Goal: Task Accomplishment & Management: Complete application form

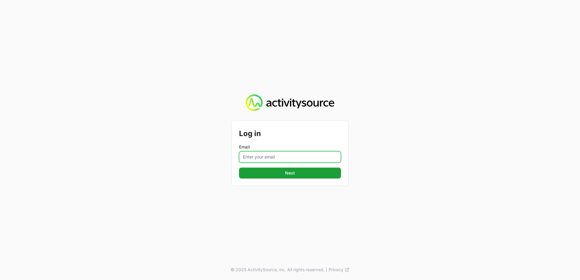
click at [283, 156] on input "Email" at bounding box center [290, 157] width 102 height 12
type input "Taylor.Bradshaw@tdsynnex.com"
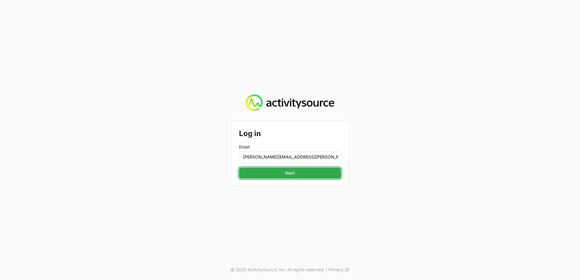
click at [253, 174] on span "Next" at bounding box center [290, 173] width 95 height 7
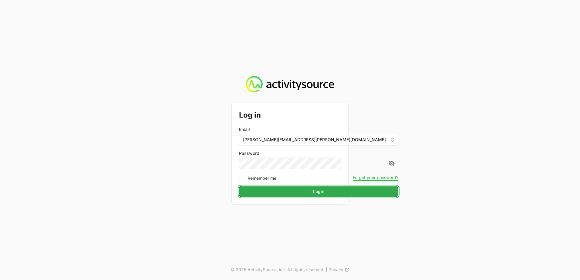
click at [269, 192] on span "Login" at bounding box center [319, 191] width 152 height 7
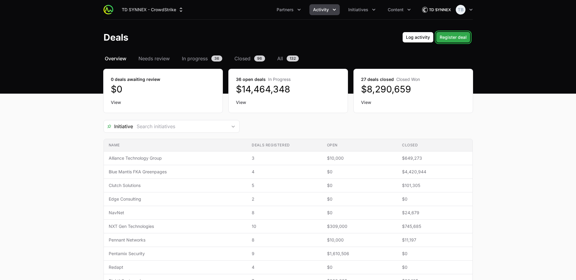
click at [460, 37] on span "Register deal" at bounding box center [453, 37] width 27 height 7
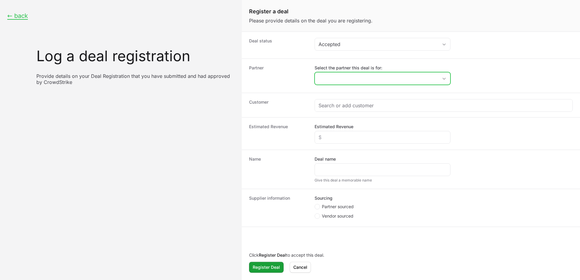
click at [345, 80] on input "Select the partner this deal is for:" at bounding box center [376, 79] width 123 height 12
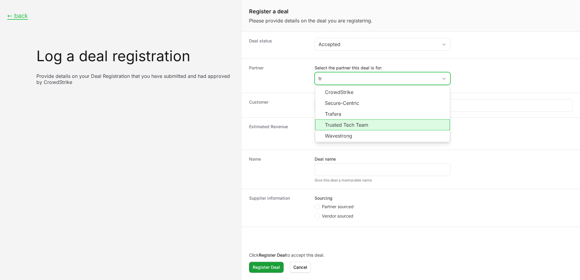
click at [350, 124] on li "Trusted Tech Team" at bounding box center [382, 125] width 135 height 11
type input "Trusted Tech Team"
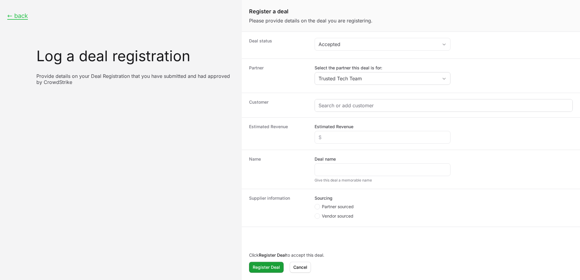
click at [337, 102] on div "Create activity form" at bounding box center [444, 106] width 258 height 12
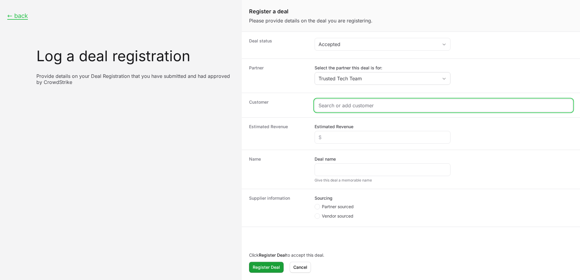
click at [333, 103] on input "Create activity form" at bounding box center [444, 105] width 250 height 7
click at [340, 104] on input "Create activity form" at bounding box center [444, 105] width 250 height 7
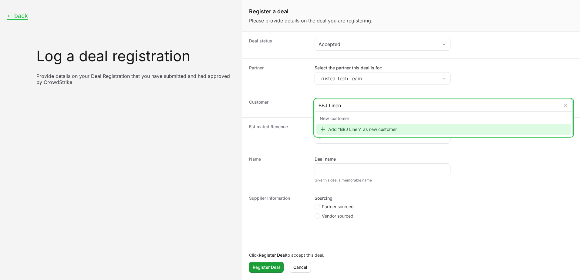
type input "BBJ Linen"
click at [364, 129] on div "Add "BBJ Linen" as new customer" at bounding box center [443, 129] width 255 height 11
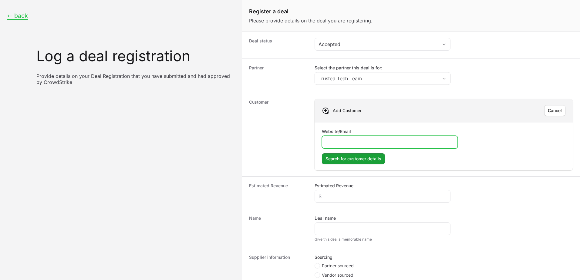
paste input "https://www.bbjlinen.com/"
type input "https://www.bbjlinen.com/"
click at [355, 161] on span "Search for customer details" at bounding box center [354, 158] width 56 height 7
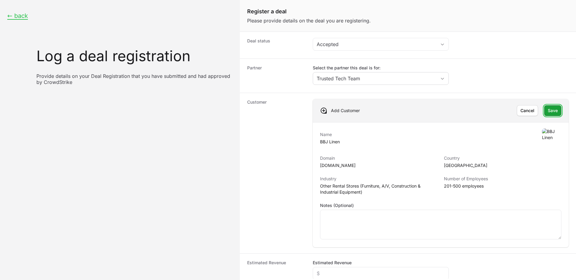
drag, startPoint x: 550, startPoint y: 107, endPoint x: 506, endPoint y: 190, distance: 94.0
click at [550, 107] on button "Save Save" at bounding box center [552, 110] width 17 height 11
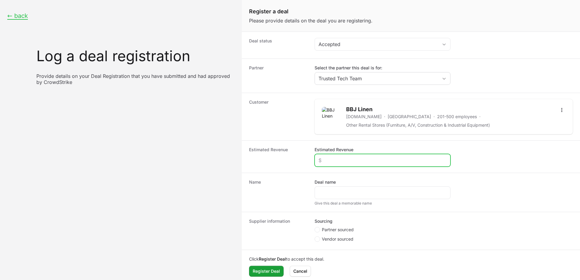
click at [344, 160] on input "Estimated Revenue" at bounding box center [383, 160] width 128 height 7
type input "$10,000"
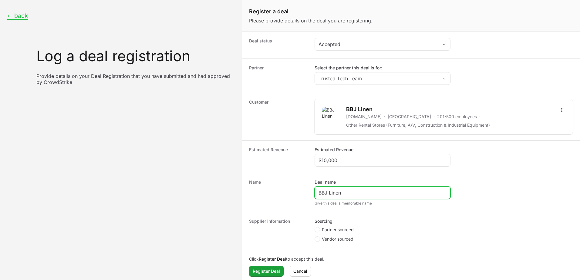
type input "BBJ Linen"
click at [351, 229] on span "Partner sourced" at bounding box center [338, 230] width 32 height 6
click at [315, 228] on input "Partner sourced" at bounding box center [315, 227] width 1 height 1
radio input "true"
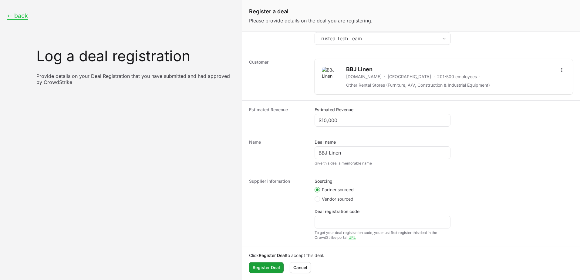
scroll to position [40, 0]
click at [329, 224] on input "Deal registration code" at bounding box center [383, 222] width 128 height 7
paste input "DR-f3f05941"
type input "DR-f3f05941"
click at [270, 270] on span "Register Deal" at bounding box center [266, 267] width 27 height 7
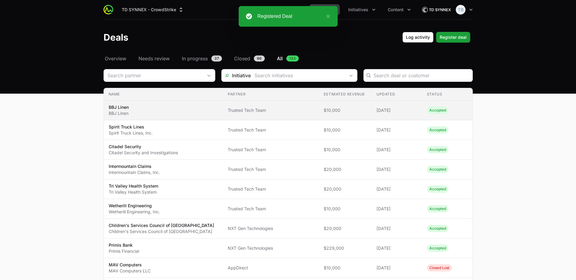
click at [470, 106] on td "Status Accepted" at bounding box center [447, 111] width 50 height 20
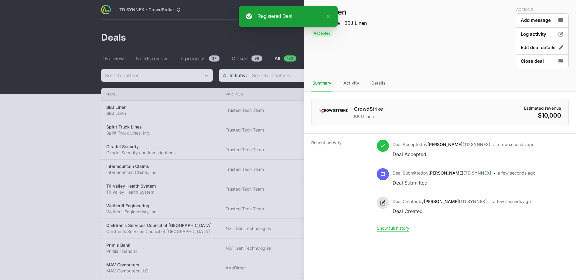
click at [256, 44] on div at bounding box center [288, 140] width 576 height 280
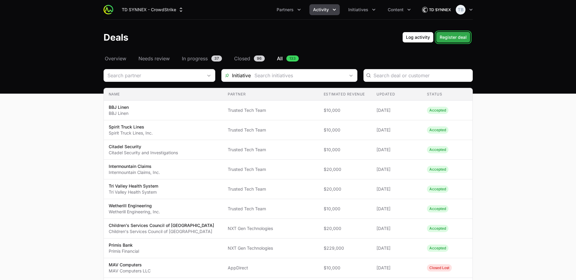
click at [453, 38] on span "Register deal" at bounding box center [453, 37] width 27 height 7
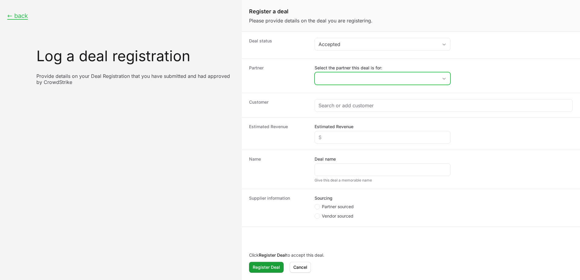
click at [363, 80] on input "Select the partner this deal is for:" at bounding box center [376, 79] width 123 height 12
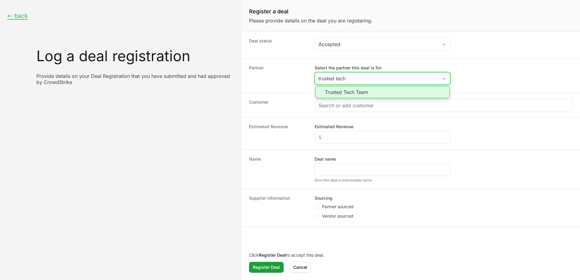
click at [393, 93] on li "Trusted Tech Team" at bounding box center [382, 92] width 135 height 12
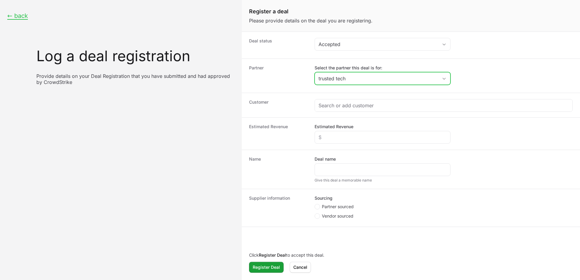
type input "Trusted Tech Team"
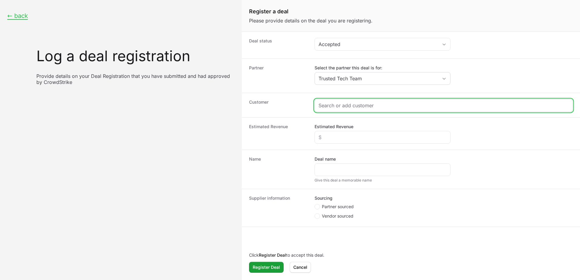
click at [385, 104] on input "Create activity form" at bounding box center [444, 105] width 250 height 7
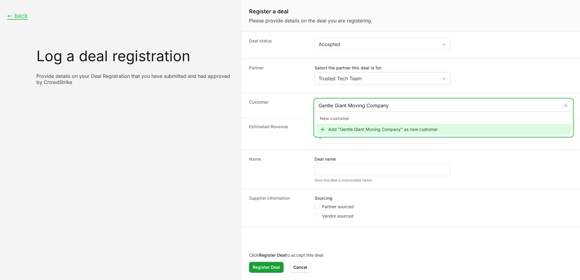
type input "Gentle Giant Moving Company"
click at [401, 129] on div "Add "Gentle Giant Moving Company" as new customer" at bounding box center [443, 129] width 255 height 11
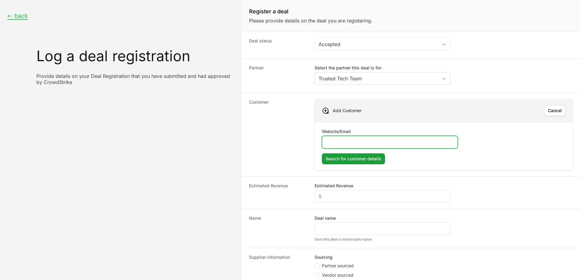
paste input "https://www.gentlegiant.com/"
type input "https://www.gentlegiant.com/"
click at [343, 159] on span "Search for customer details" at bounding box center [354, 158] width 56 height 7
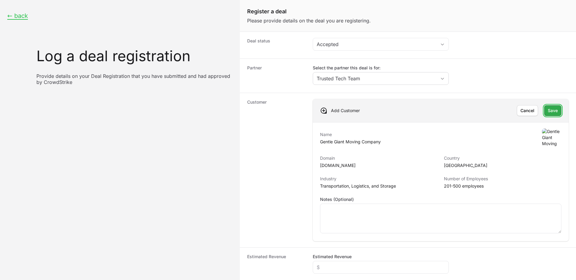
click at [548, 111] on span "Save" at bounding box center [553, 110] width 10 height 7
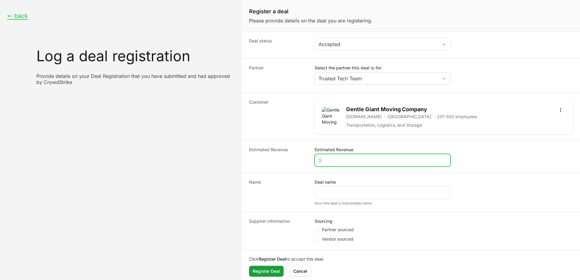
click at [331, 158] on input "Estimated Revenue" at bounding box center [383, 160] width 128 height 7
type input "$10,000"
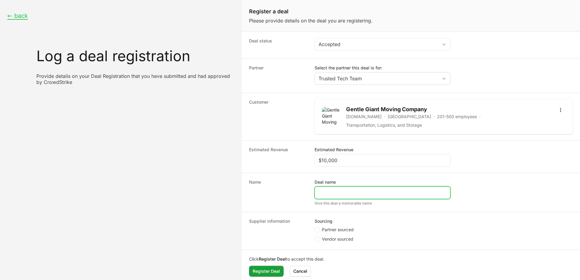
click at [340, 189] on input "Deal name" at bounding box center [383, 192] width 128 height 7
type input "Gentle Giant Moving Company"
click at [328, 227] on span "Partner sourced" at bounding box center [338, 230] width 32 height 6
click at [315, 227] on input "Partner sourced" at bounding box center [315, 227] width 1 height 1
radio input "true"
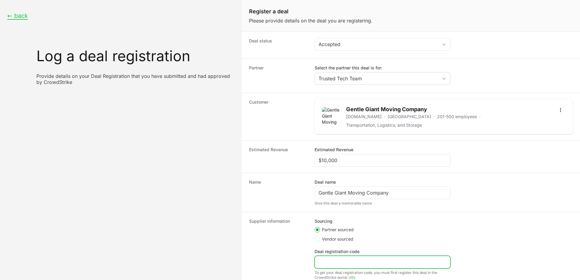
click at [348, 259] on input "Deal registration code" at bounding box center [383, 262] width 128 height 7
paste input "DR-d11d7418"
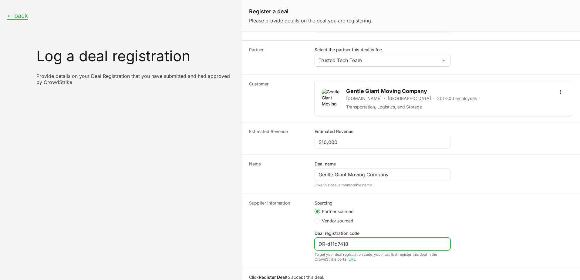
scroll to position [37, 0]
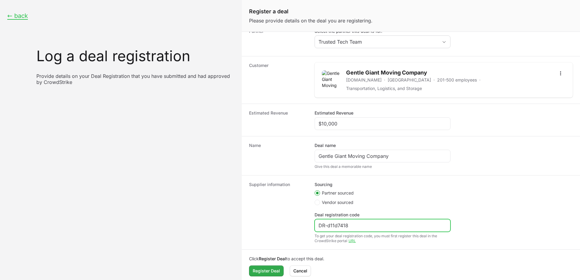
type input "DR-d11d7418"
click at [274, 268] on span "Register Deal" at bounding box center [266, 271] width 27 height 7
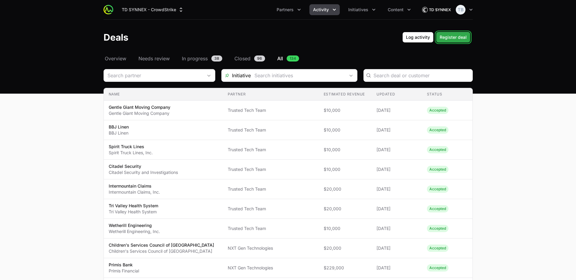
click at [465, 39] on span "Register deal" at bounding box center [453, 37] width 27 height 7
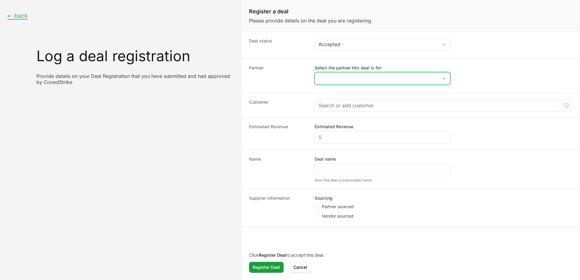
click at [345, 73] on input "Select the partner this deal is for:" at bounding box center [376, 79] width 123 height 12
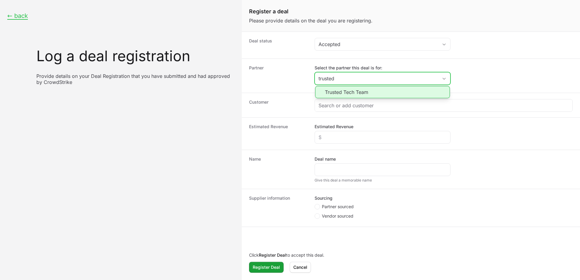
click at [342, 93] on li "Trusted Tech Team" at bounding box center [382, 92] width 135 height 12
type input "Trusted Tech Team"
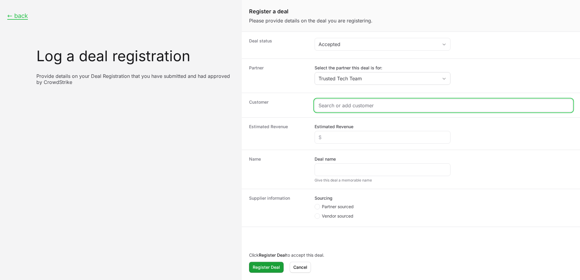
click at [342, 104] on input "Create activity form" at bounding box center [444, 105] width 250 height 7
click at [341, 106] on input "Create activity form" at bounding box center [444, 105] width 250 height 7
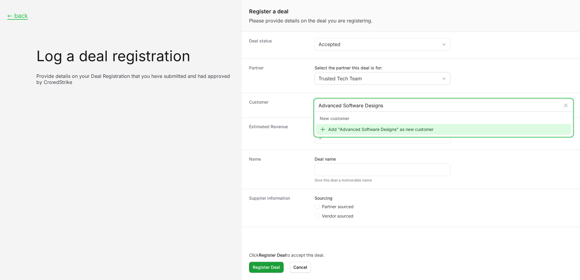
type input "Advanced Software Designs"
click at [389, 130] on div "Add "Advanced Software Designs" as new customer" at bounding box center [443, 129] width 255 height 11
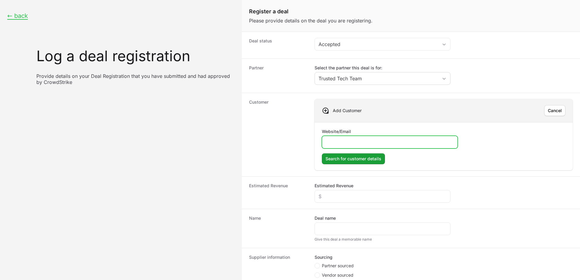
paste input "https://www.asd-info.com/"
type input "https://www.asd-info.com/"
click at [341, 157] on span "Search for customer details" at bounding box center [354, 158] width 56 height 7
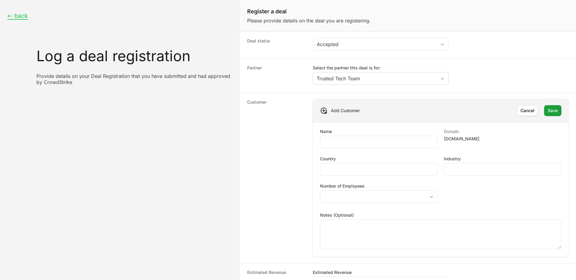
click at [518, 91] on div "Partner Select the partner this deal is for: Trusted Tech Team" at bounding box center [408, 76] width 336 height 34
click at [372, 143] on input "Name" at bounding box center [379, 142] width 110 height 7
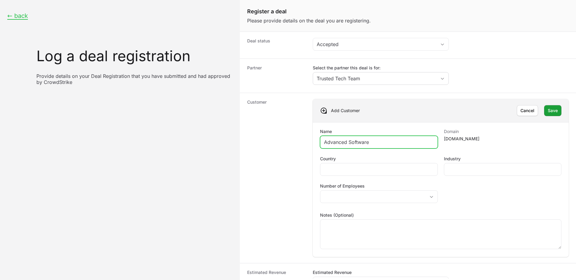
click at [406, 140] on input "Advanced Software" at bounding box center [379, 142] width 110 height 7
type input "Advanced Software Designs"
click at [349, 165] on div "Create activity form" at bounding box center [378, 169] width 117 height 13
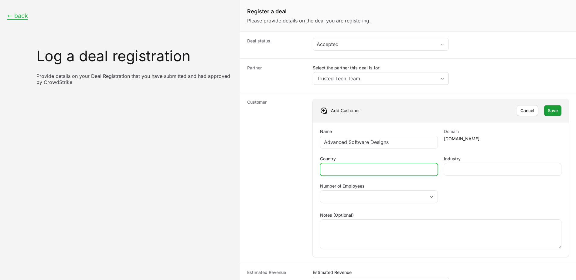
click at [351, 166] on input "Country" at bounding box center [379, 169] width 110 height 7
type input "United States"
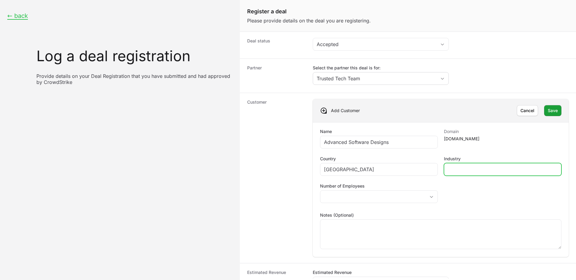
click at [486, 170] on input "Industry" at bounding box center [503, 169] width 110 height 7
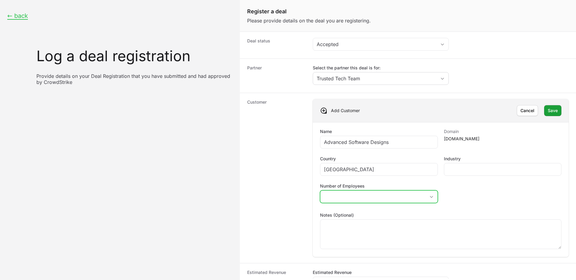
click at [421, 197] on button "placeholder" at bounding box center [378, 197] width 117 height 12
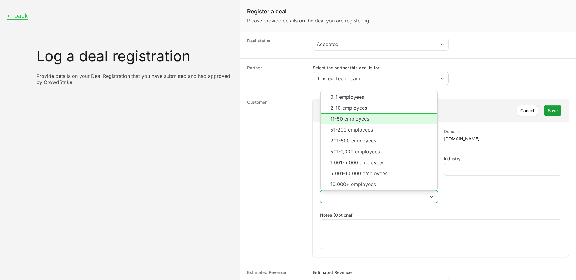
click at [372, 123] on li "11-50 employees" at bounding box center [379, 119] width 116 height 11
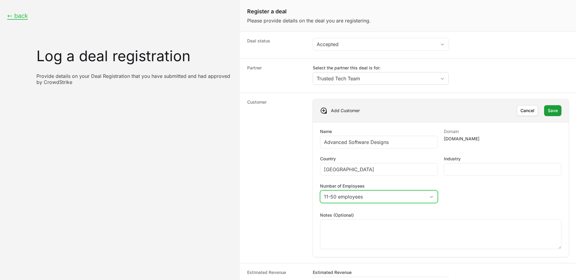
click at [431, 197] on icon "Create activity form" at bounding box center [431, 197] width 5 height 2
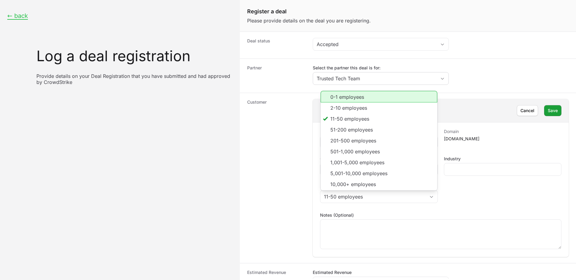
click at [357, 94] on li "0-1 employees" at bounding box center [379, 97] width 116 height 12
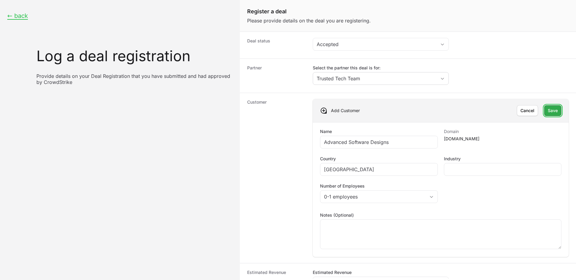
click at [548, 114] on span "Save" at bounding box center [553, 110] width 10 height 7
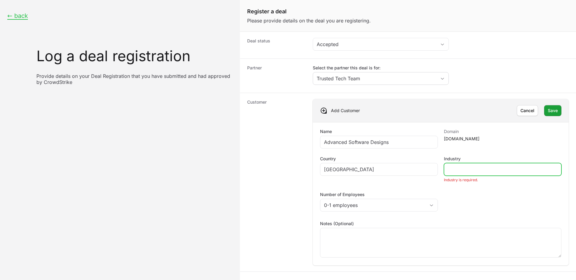
click at [489, 170] on input "Industry" at bounding box center [503, 169] width 110 height 7
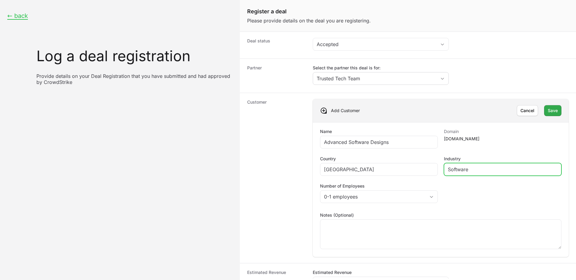
type input "Software"
click at [548, 111] on span "Save" at bounding box center [553, 110] width 10 height 7
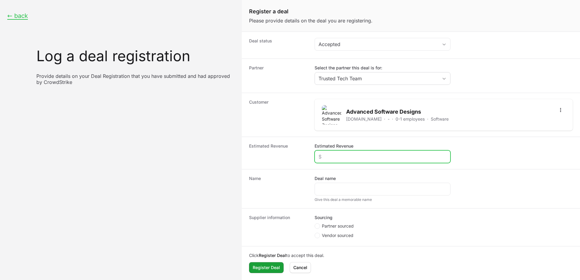
drag, startPoint x: 339, startPoint y: 157, endPoint x: 332, endPoint y: 157, distance: 7.3
click at [339, 157] on input "Estimated Revenue" at bounding box center [383, 156] width 128 height 7
type input "$10,000"
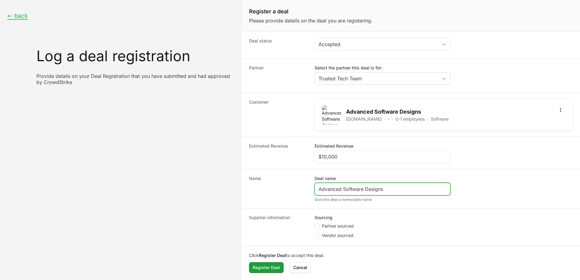
type input "Advanced Software Designs"
click at [351, 228] on span "Partner sourced" at bounding box center [338, 226] width 32 height 6
click at [315, 224] on input "Partner sourced" at bounding box center [315, 224] width 1 height 1
radio input "true"
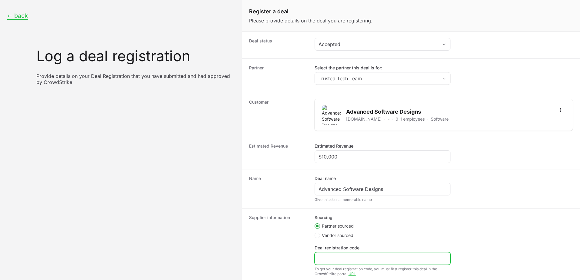
click at [339, 256] on input "Deal registration code" at bounding box center [383, 258] width 128 height 7
paste input "DR-032c6e8c"
type input "DR-032c6e8c"
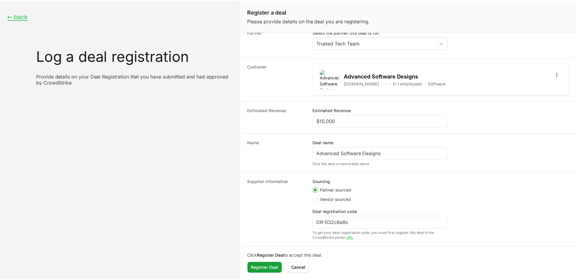
scroll to position [37, 0]
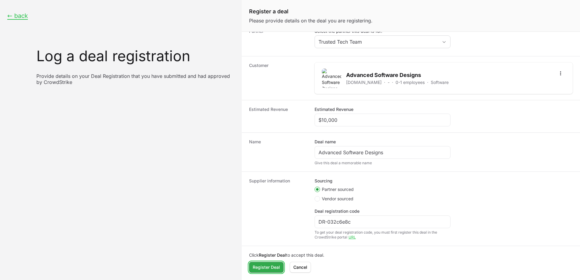
click at [266, 271] on span "Register Deal" at bounding box center [266, 267] width 27 height 7
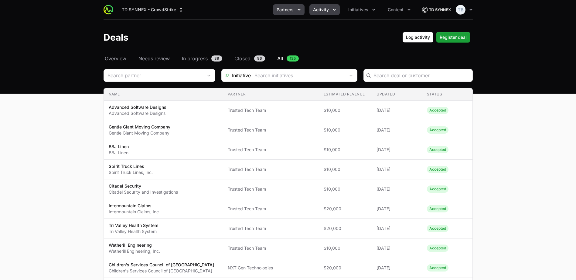
click at [297, 8] on icon "Partners menu" at bounding box center [299, 10] width 6 height 6
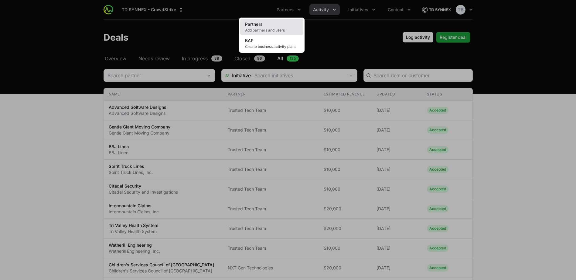
click at [283, 27] on link "Partners Add partners and users" at bounding box center [271, 27] width 63 height 16
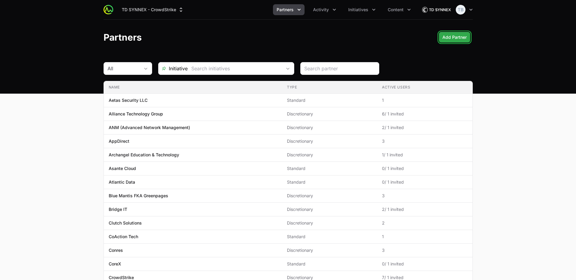
click at [462, 41] on span "Add Partner" at bounding box center [454, 37] width 24 height 7
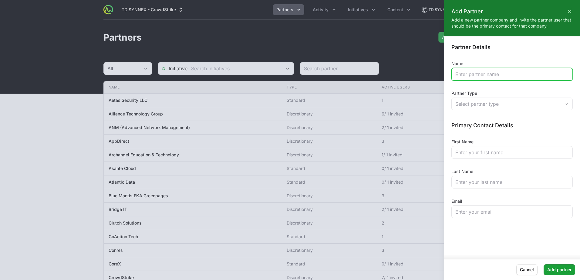
click at [486, 75] on input "Name" at bounding box center [513, 74] width 114 height 7
type input "Jensen IT"
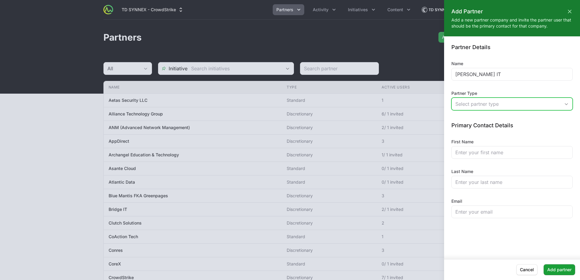
click at [488, 105] on div "Select partner type" at bounding box center [508, 103] width 105 height 7
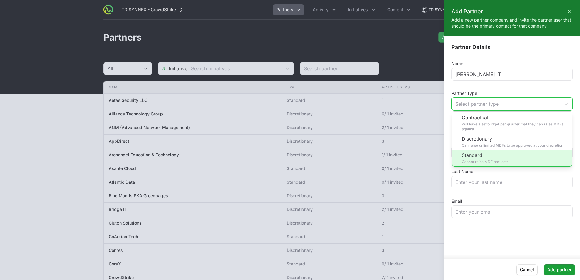
click at [520, 158] on li "Standard Cannot raise MDF requests" at bounding box center [512, 158] width 120 height 17
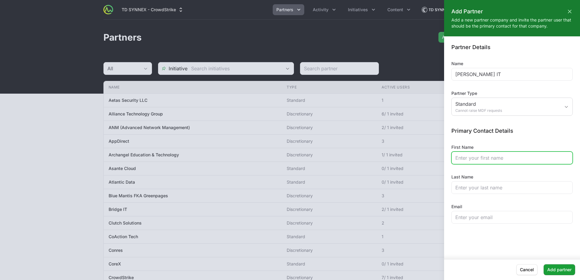
click at [489, 160] on input "First Name" at bounding box center [513, 157] width 114 height 7
type input "Dan"
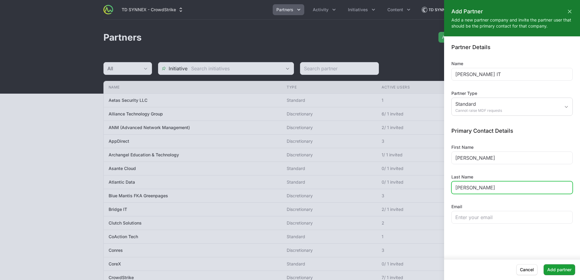
type input "Dunkleman"
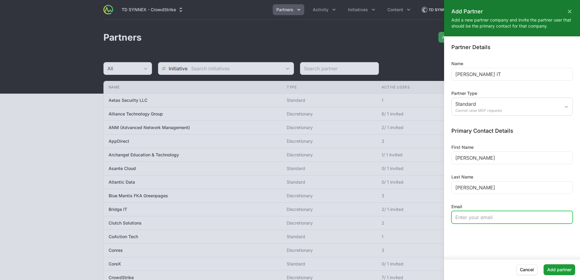
paste input "Dan.Dunkleman@jensenit.com"
type input "Dan.Dunkleman@jensenit.com"
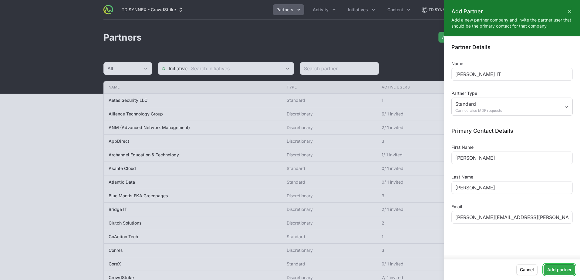
click at [560, 271] on span "Add partner" at bounding box center [560, 270] width 24 height 7
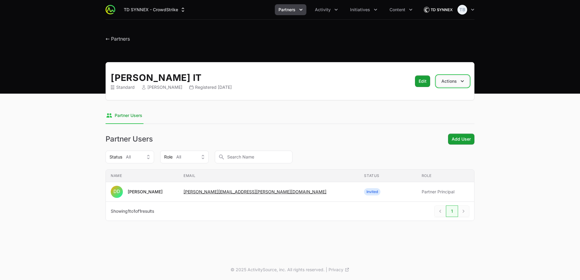
click at [453, 85] on button "Actions" at bounding box center [452, 82] width 33 height 12
click at [453, 84] on button "Actions" at bounding box center [452, 82] width 33 height 12
click at [328, 11] on span "Activity" at bounding box center [323, 10] width 16 height 6
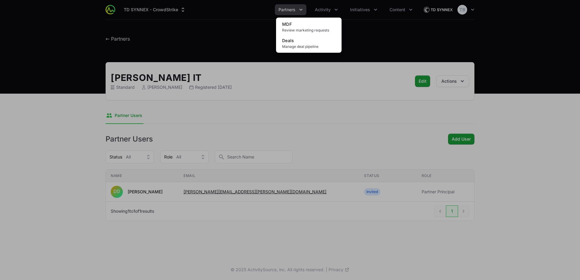
click at [301, 11] on div "Activity menu" at bounding box center [290, 140] width 580 height 280
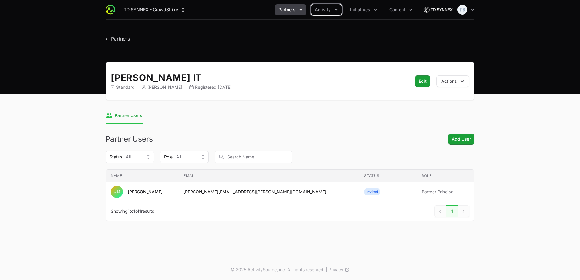
click at [301, 11] on icon "Partners menu" at bounding box center [301, 10] width 6 height 6
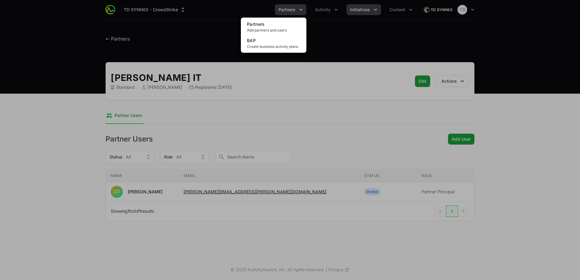
click at [364, 7] on div "Partners menu" at bounding box center [290, 140] width 580 height 280
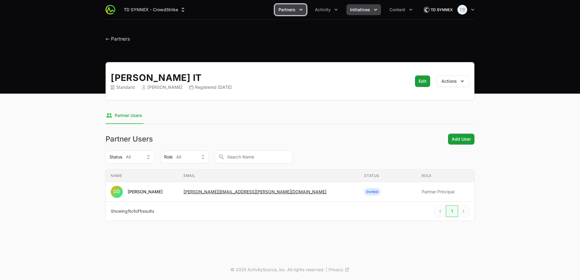
click at [365, 7] on span "Initiatives" at bounding box center [360, 10] width 20 height 6
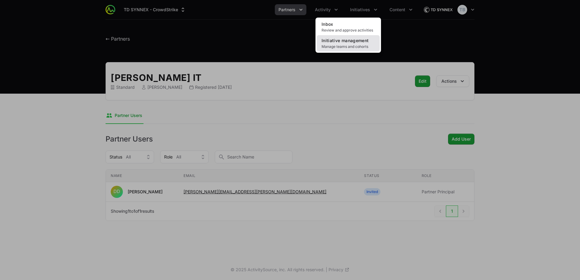
click at [355, 42] on span "Initiative management" at bounding box center [345, 40] width 47 height 5
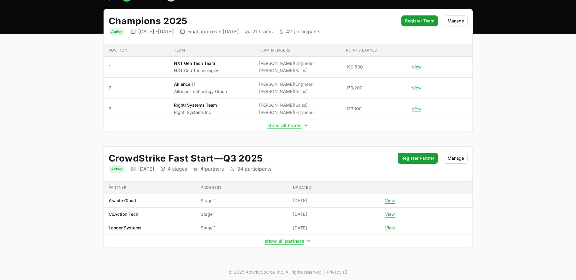
scroll to position [61, 0]
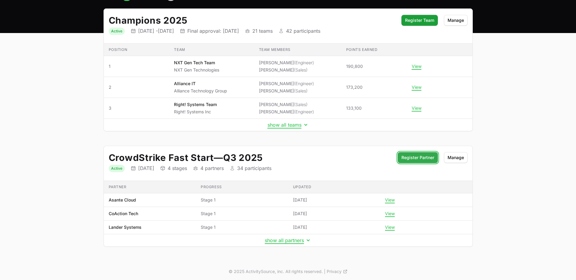
click at [417, 161] on button "Register Partner Register Partner" at bounding box center [418, 157] width 40 height 11
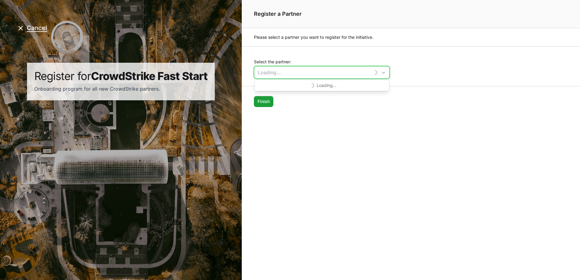
click at [294, 72] on input "Select the partner:" at bounding box center [312, 72] width 116 height 12
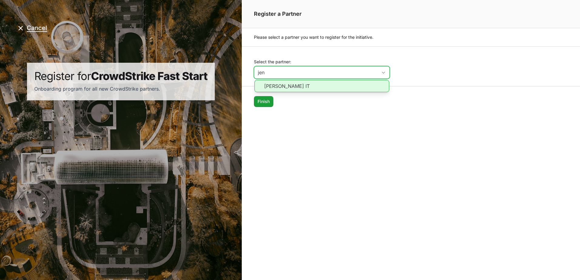
click at [268, 89] on li "Jensen IT" at bounding box center [322, 86] width 135 height 12
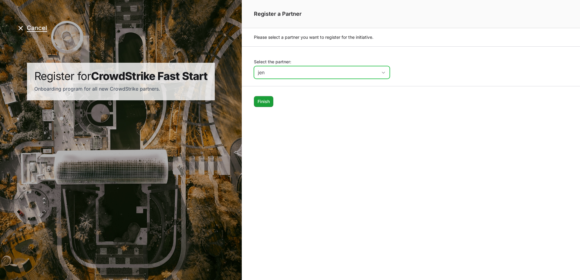
type input "Jensen IT"
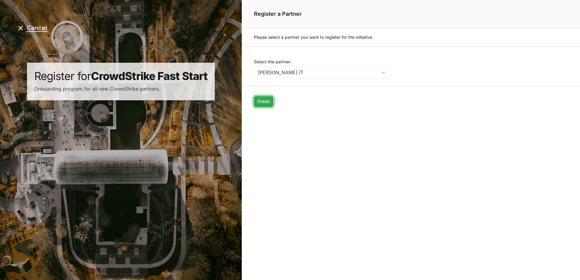
click at [267, 103] on span "Finish" at bounding box center [264, 101] width 12 height 7
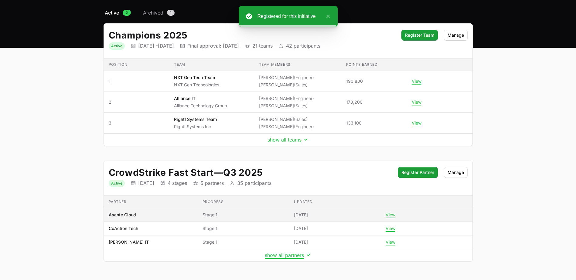
scroll to position [63, 0]
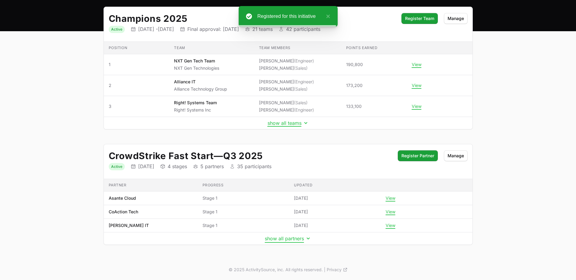
click at [276, 241] on button "show all partners" at bounding box center [288, 239] width 46 height 6
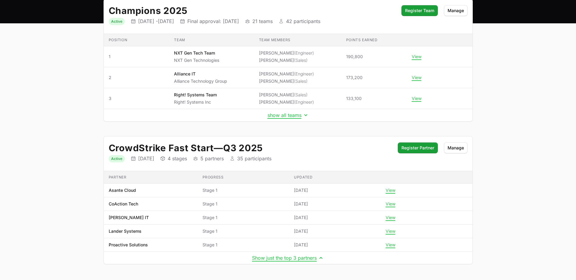
scroll to position [0, 0]
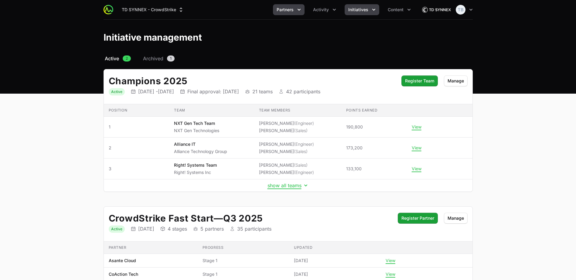
click at [292, 11] on span "Partners" at bounding box center [285, 10] width 17 height 6
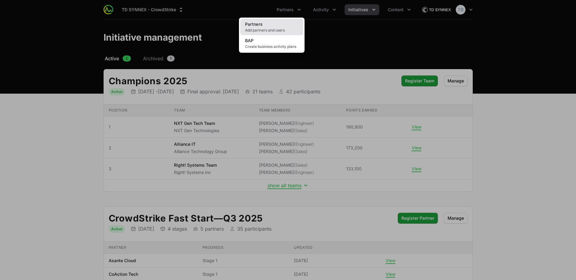
click at [276, 27] on link "Partners Add partners and users" at bounding box center [271, 27] width 63 height 16
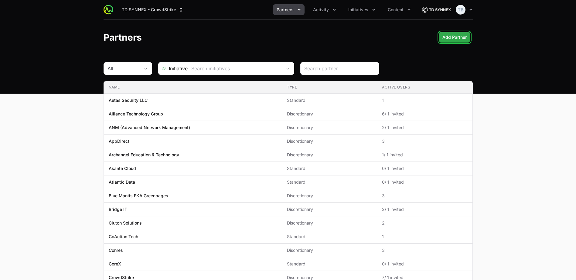
click at [451, 39] on span "Add Partner" at bounding box center [454, 37] width 24 height 7
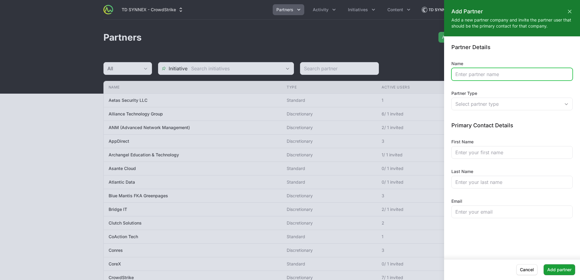
click at [479, 74] on input "Name" at bounding box center [513, 74] width 114 height 7
type input "C"
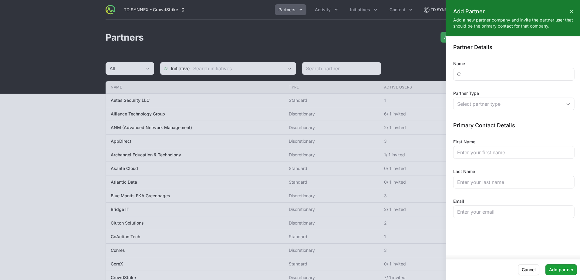
click at [409, 38] on div at bounding box center [290, 140] width 580 height 280
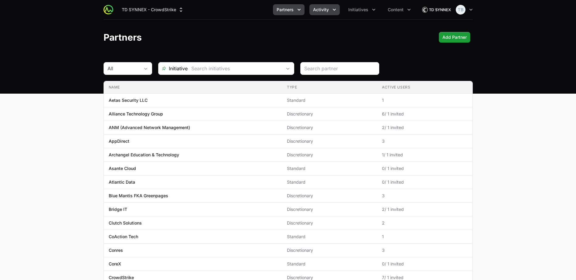
click at [333, 15] on button "Activity" at bounding box center [324, 9] width 30 height 11
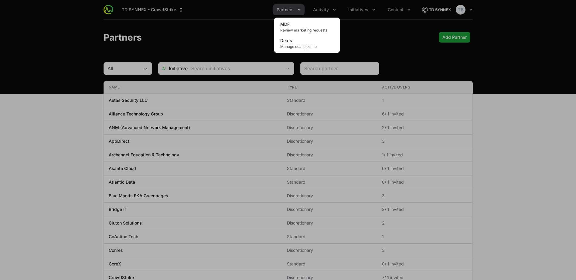
click at [364, 8] on div "Activity menu" at bounding box center [288, 140] width 576 height 280
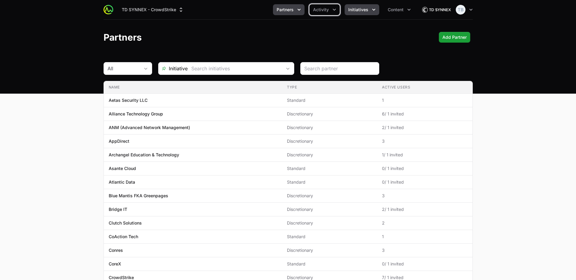
click at [366, 8] on span "Initiatives" at bounding box center [358, 10] width 20 height 6
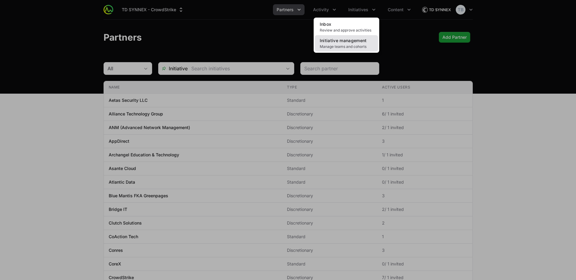
click at [354, 44] on link "Initiative management Manage teams and cohorts" at bounding box center [346, 43] width 63 height 16
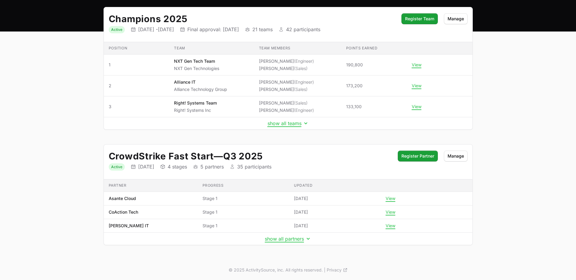
scroll to position [63, 0]
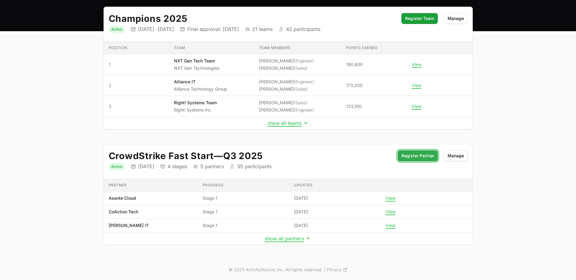
click at [420, 156] on span "Register Partner" at bounding box center [417, 155] width 33 height 7
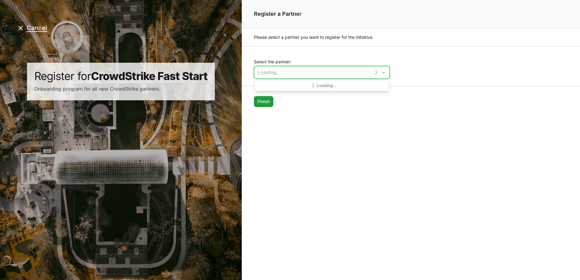
click at [346, 73] on input "Select the partner:" at bounding box center [312, 72] width 116 height 12
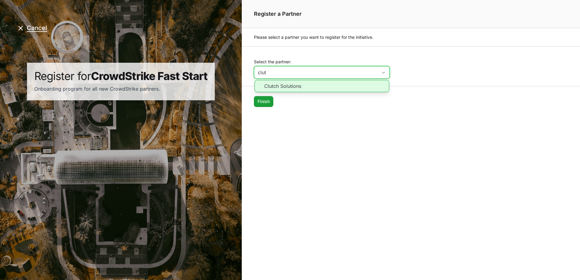
click at [326, 85] on li "Clutch Solutions" at bounding box center [322, 86] width 135 height 12
type input "Clutch Solutions"
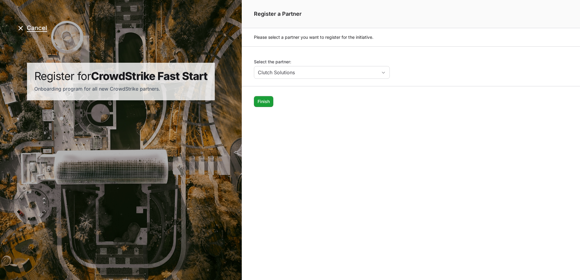
click at [352, 53] on form "Select the partner: Clutch Solutions Finish Finish" at bounding box center [411, 88] width 338 height 85
click at [43, 27] on button "Cancel" at bounding box center [32, 28] width 30 height 8
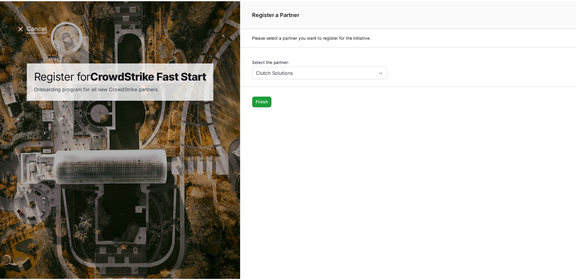
scroll to position [63, 0]
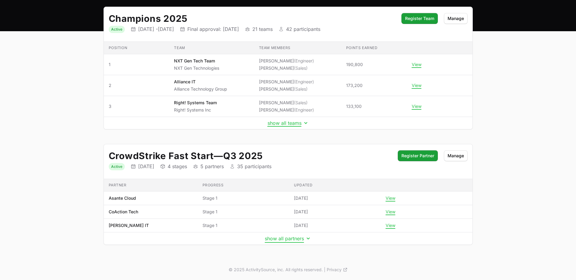
click at [292, 242] on button "show all partners" at bounding box center [288, 239] width 46 height 6
click at [93, 190] on main "Select a tab Active Archived Active 2 Archived 1 Champions 2025 Status Active I…" at bounding box center [288, 139] width 576 height 295
click at [80, 205] on main "Select a tab Active Archived Active 2 Archived 1 Champions 2025 Status Active I…" at bounding box center [288, 139] width 576 height 295
click at [283, 125] on button "show all teams" at bounding box center [287, 123] width 41 height 6
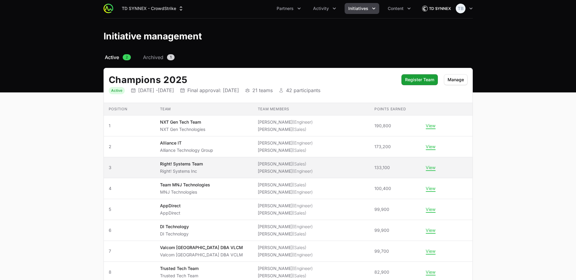
scroll to position [0, 0]
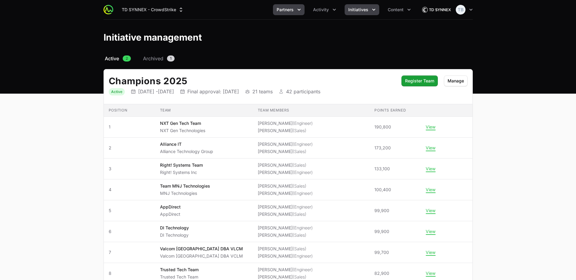
click at [298, 10] on icon "Partners menu" at bounding box center [299, 10] width 6 height 6
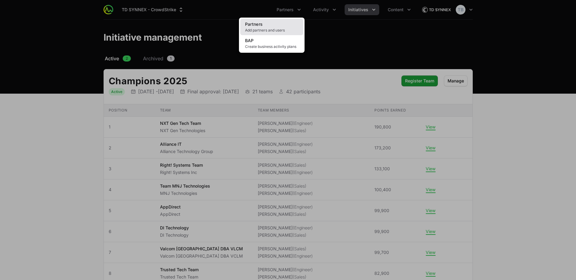
click at [284, 27] on link "Partners Add partners and users" at bounding box center [271, 27] width 63 height 16
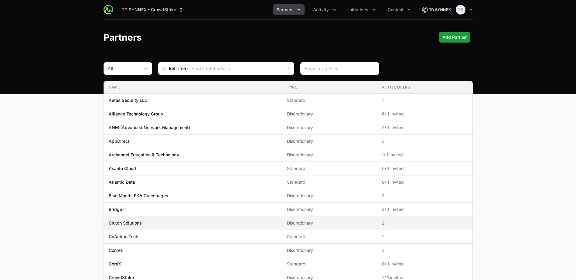
scroll to position [141, 0]
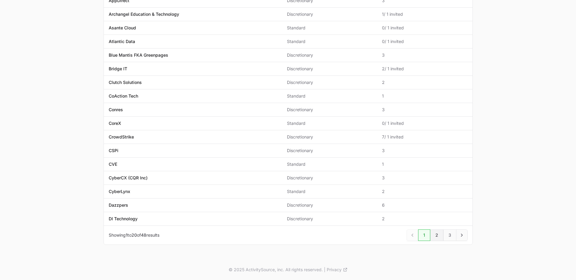
click at [435, 236] on link "2" at bounding box center [436, 236] width 13 height 12
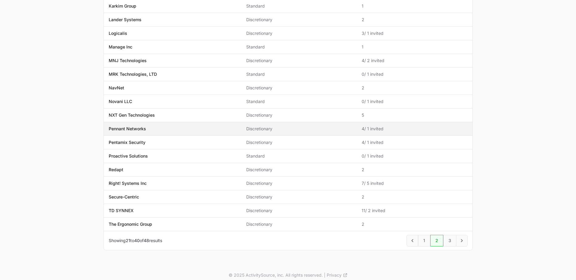
scroll to position [141, 0]
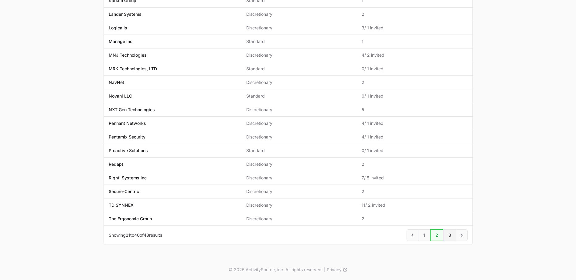
click at [448, 235] on link "3" at bounding box center [449, 236] width 13 height 12
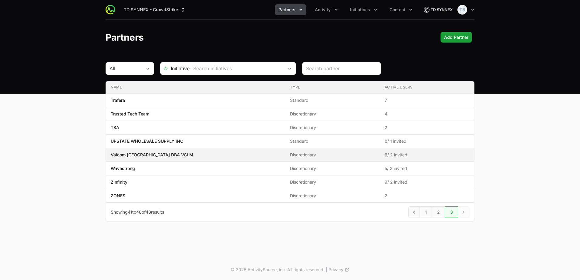
click at [131, 157] on p "Valcom [GEOGRAPHIC_DATA] DBA VCLM" at bounding box center [152, 155] width 83 height 6
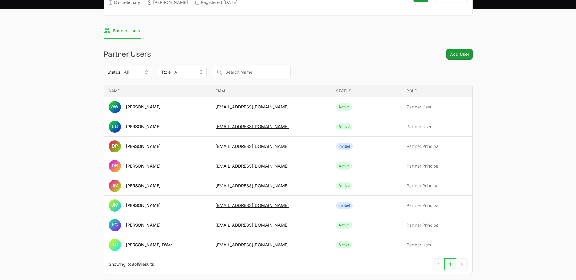
scroll to position [114, 0]
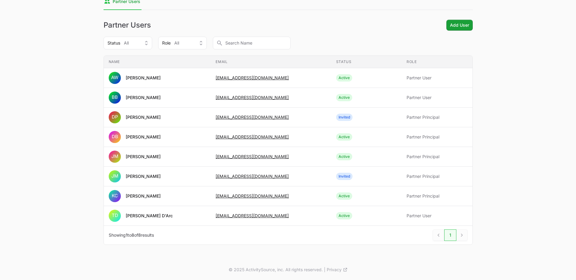
click at [492, 96] on main "Valcom Salt Lake City DBA VCLM Discretionary Jeremy Morgan Registered June 18th…" at bounding box center [288, 104] width 576 height 312
click at [512, 121] on main "Valcom Salt Lake City DBA VCLM Discretionary Jeremy Morgan Registered June 18th…" at bounding box center [288, 104] width 576 height 312
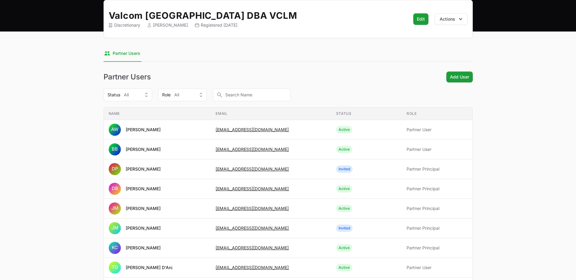
scroll to position [0, 0]
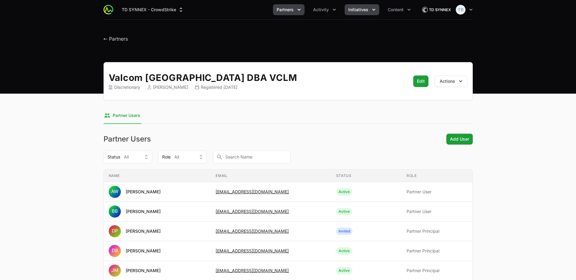
click at [370, 10] on button "Initiatives" at bounding box center [362, 9] width 35 height 11
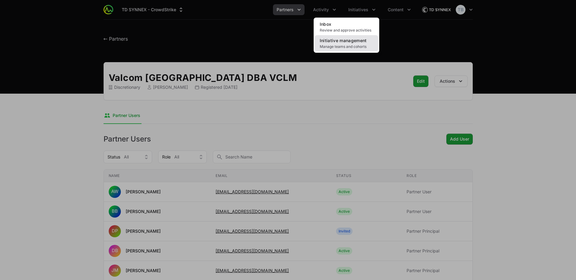
click at [351, 46] on span "Manage teams and cohorts" at bounding box center [346, 46] width 53 height 5
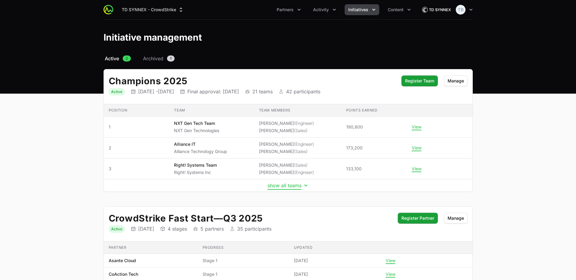
click at [283, 186] on button "show all teams" at bounding box center [287, 186] width 41 height 6
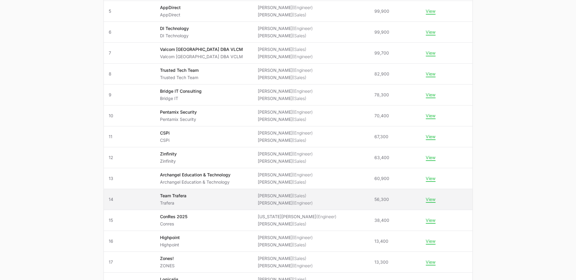
scroll to position [212, 0]
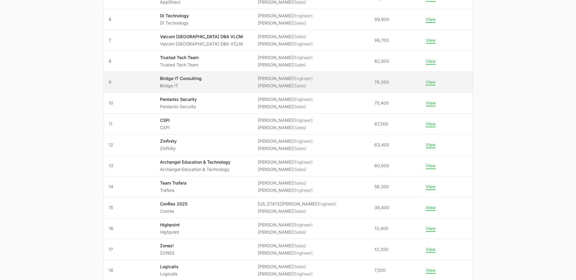
click at [227, 83] on span "Bridge IT Consulting Bridge IT" at bounding box center [204, 82] width 88 height 13
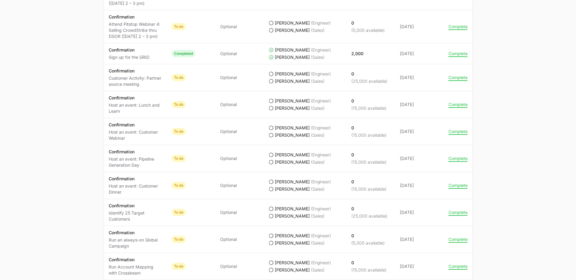
scroll to position [577, 0]
